Goal: Find contact information: Find contact information

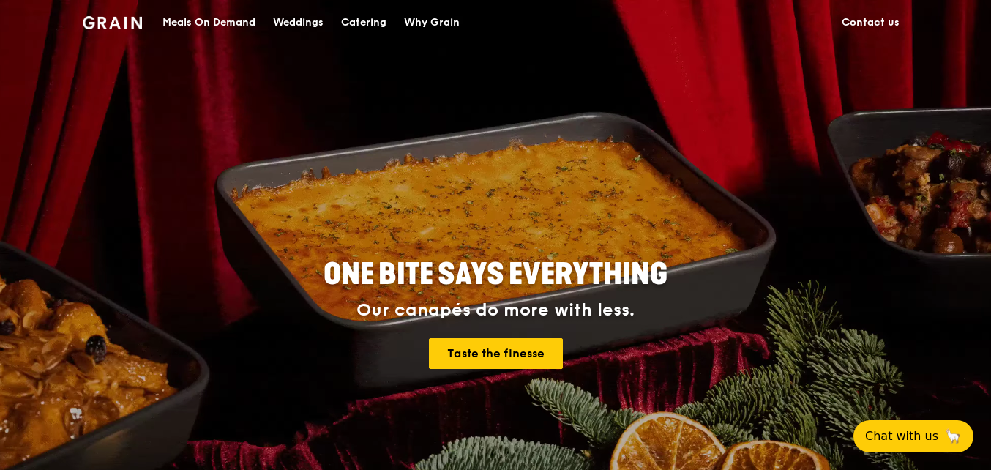
click at [862, 24] on link "Contact us" at bounding box center [870, 23] width 75 height 44
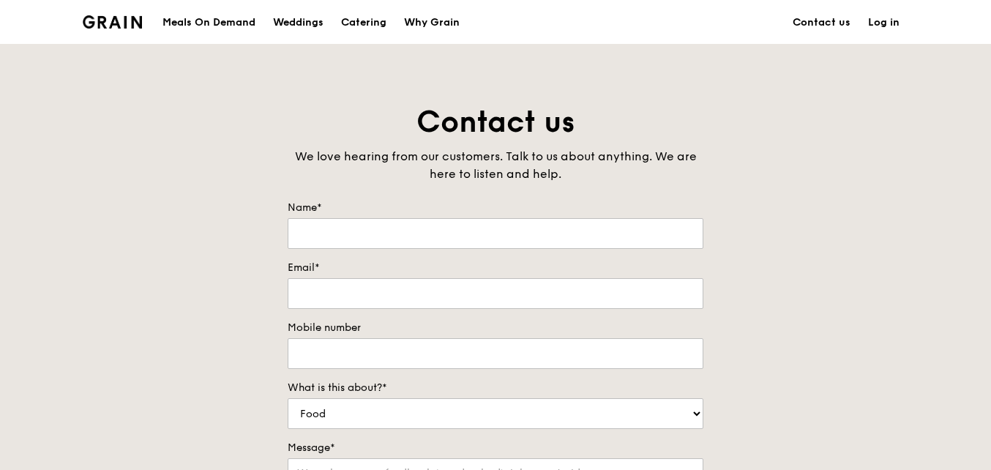
click at [119, 24] on img at bounding box center [112, 21] width 59 height 13
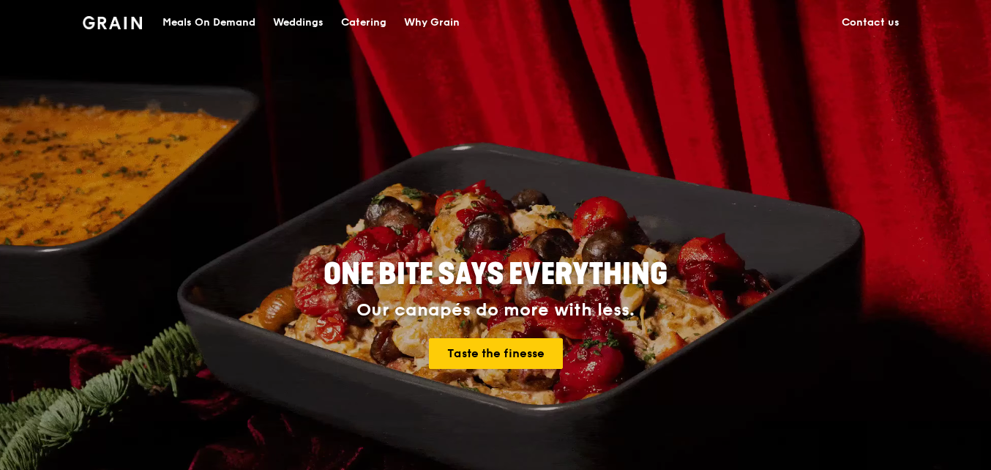
click at [91, 21] on img at bounding box center [112, 22] width 59 height 13
